Goal: Task Accomplishment & Management: Use online tool/utility

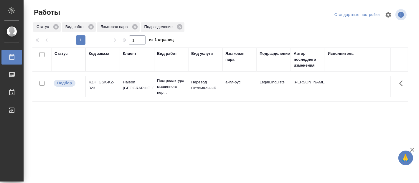
click at [233, 146] on div "Статус Код заказа Клиент Вид работ Вид услуги Языковая пара Подразделение Автор…" at bounding box center [219, 153] width 375 height 212
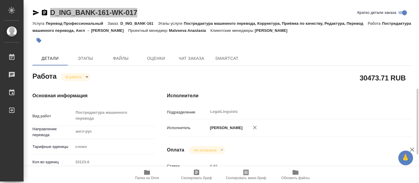
scroll to position [98, 0]
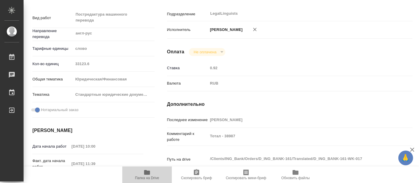
click at [146, 174] on icon "button" at bounding box center [147, 172] width 6 height 5
click at [150, 175] on icon "button" at bounding box center [146, 172] width 7 height 7
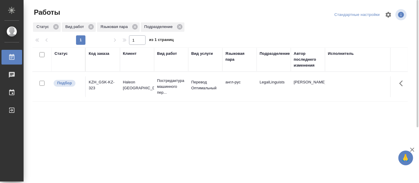
drag, startPoint x: 154, startPoint y: 136, endPoint x: 158, endPoint y: 100, distance: 35.6
click at [154, 136] on div "Статус Код заказа Клиент Вид работ Вид услуги Языковая пара Подразделение Автор…" at bounding box center [219, 153] width 375 height 212
click at [165, 84] on p "Постредактура машинного пер..." at bounding box center [171, 87] width 28 height 18
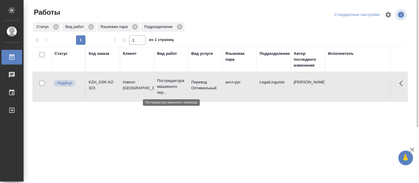
click at [165, 84] on p "Постредактура машинного пер..." at bounding box center [171, 87] width 28 height 18
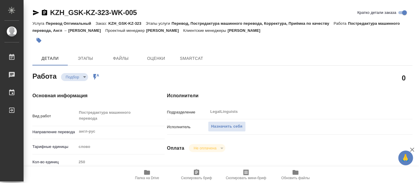
type textarea "x"
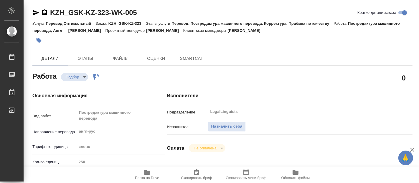
type textarea "x"
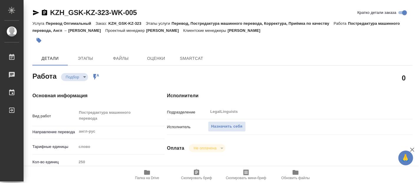
type textarea "x"
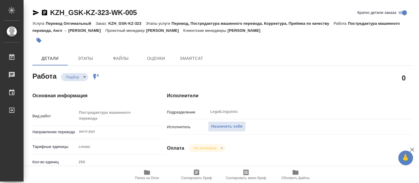
type textarea "x"
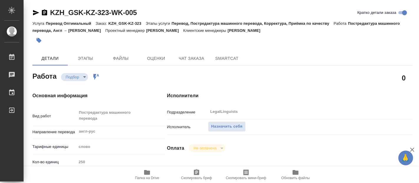
type textarea "x"
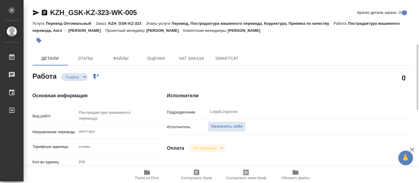
scroll to position [65, 0]
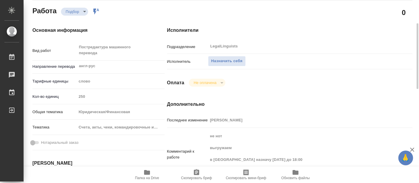
type textarea "x"
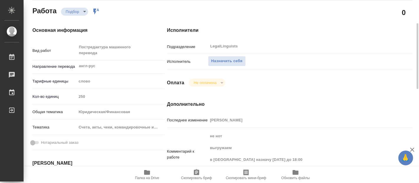
type textarea "x"
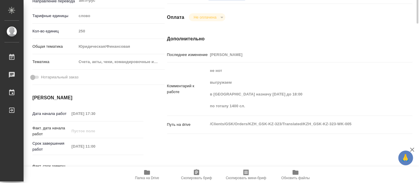
scroll to position [163, 0]
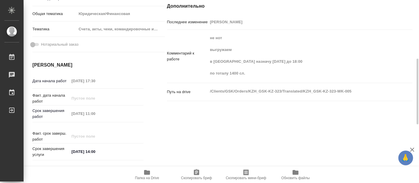
type textarea "x"
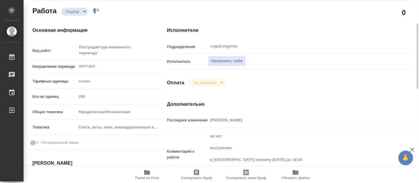
scroll to position [0, 0]
